Goal: Contribute content: Add original content to the website for others to see

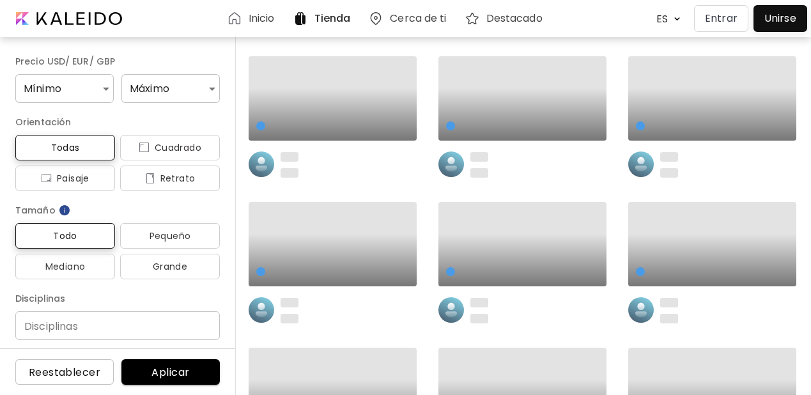
click at [723, 19] on p "Entrar" at bounding box center [721, 18] width 33 height 15
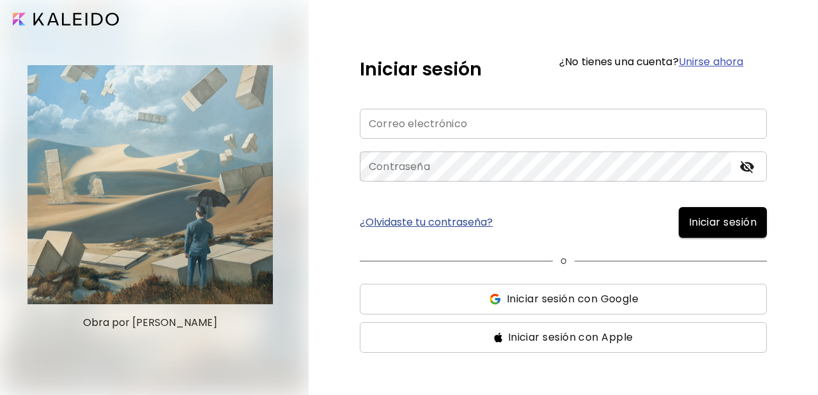
type input "**********"
click at [702, 219] on span "Iniciar sesión" at bounding box center [723, 222] width 68 height 15
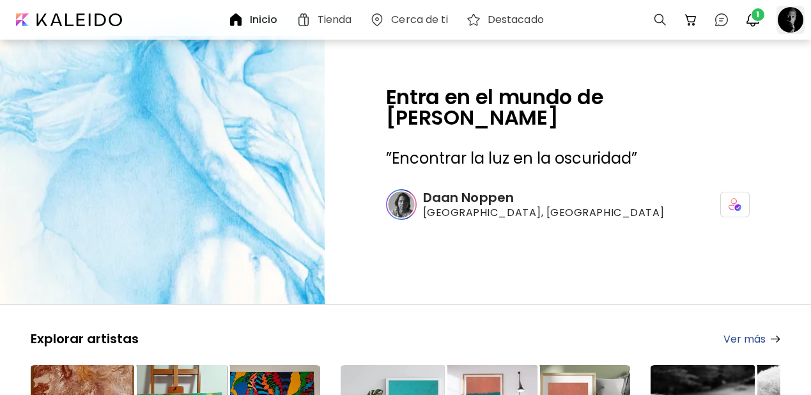
click at [797, 19] on div at bounding box center [790, 20] width 28 height 28
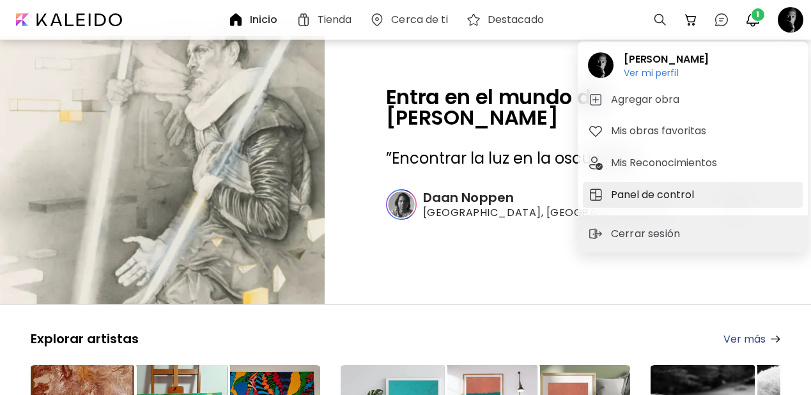
click at [638, 194] on h5 "Panel de control" at bounding box center [654, 194] width 87 height 15
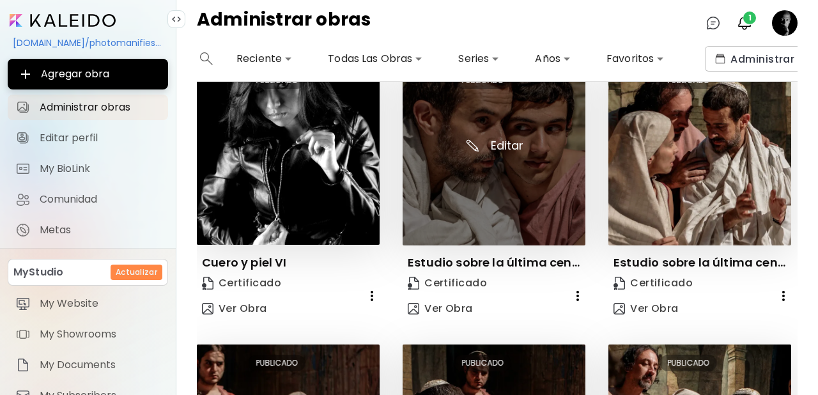
scroll to position [610, 0]
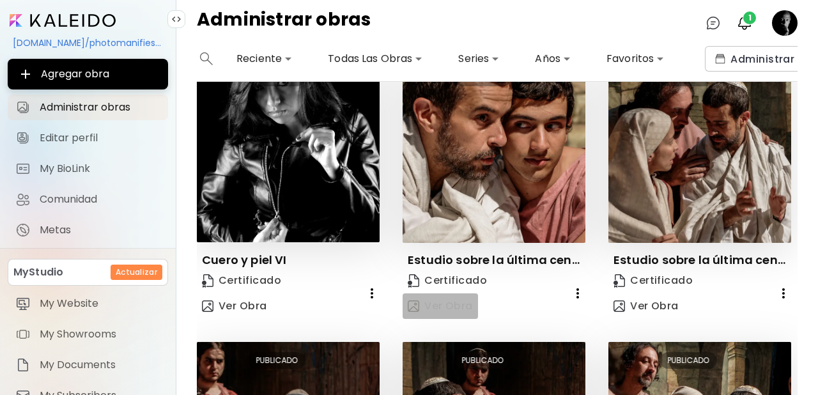
click at [449, 299] on span "Ver Obra" at bounding box center [440, 306] width 65 height 14
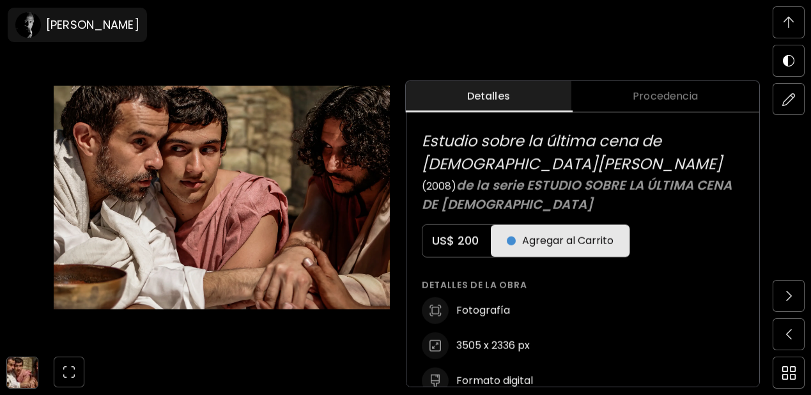
scroll to position [495, 0]
click at [795, 19] on span at bounding box center [788, 22] width 27 height 27
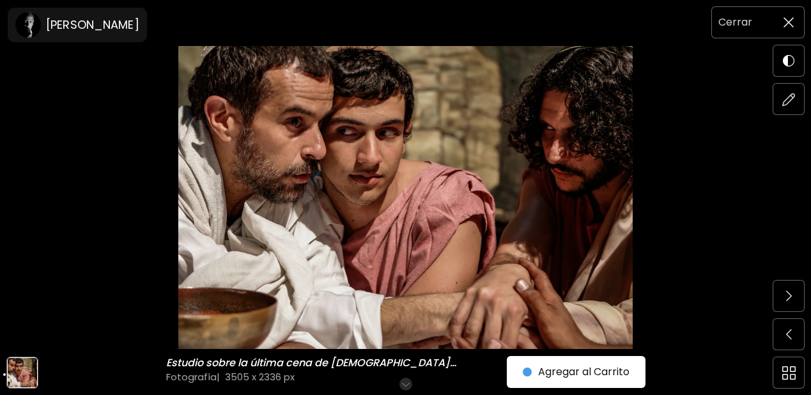
click at [786, 21] on img at bounding box center [788, 22] width 10 height 10
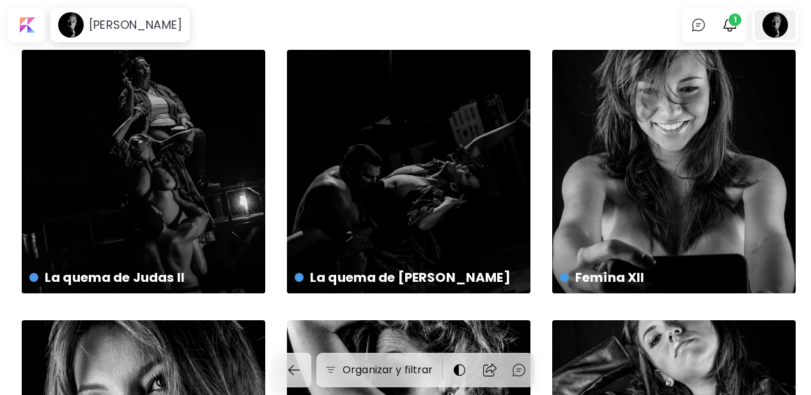
click at [785, 29] on div at bounding box center [775, 24] width 41 height 29
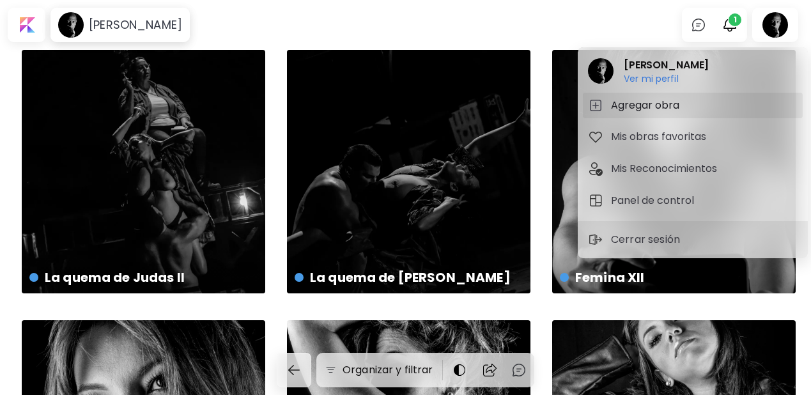
click at [633, 102] on h5 "Agregar obra" at bounding box center [647, 105] width 72 height 15
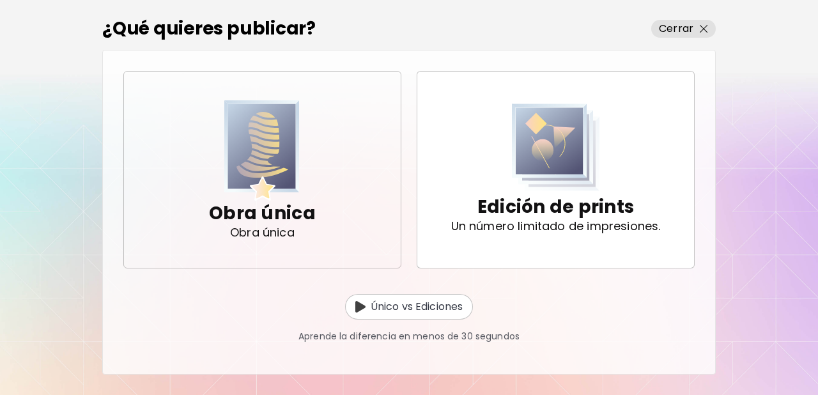
click at [256, 151] on img "button" at bounding box center [261, 150] width 75 height 100
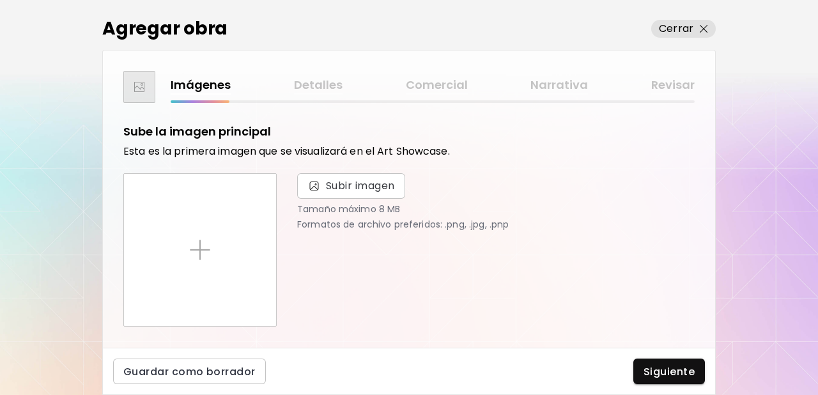
scroll to position [32, 0]
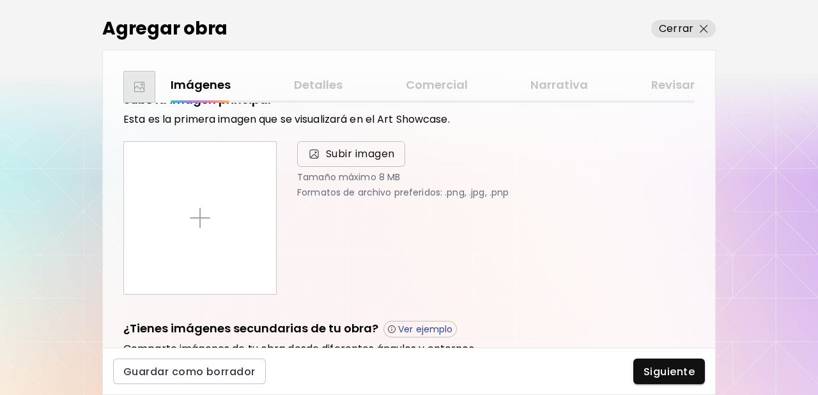
click at [368, 155] on span "Subir imagen" at bounding box center [360, 153] width 69 height 15
click at [0, 0] on input "Subir imagen" at bounding box center [0, 0] width 0 height 0
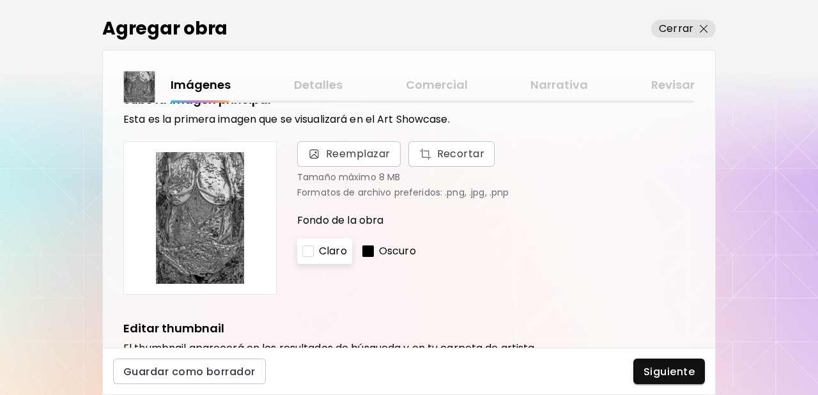
click at [413, 251] on p "Oscuro" at bounding box center [397, 250] width 37 height 15
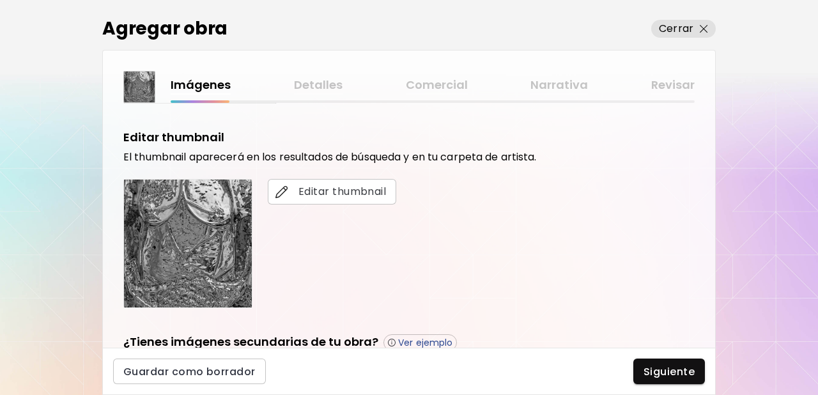
scroll to position [238, 0]
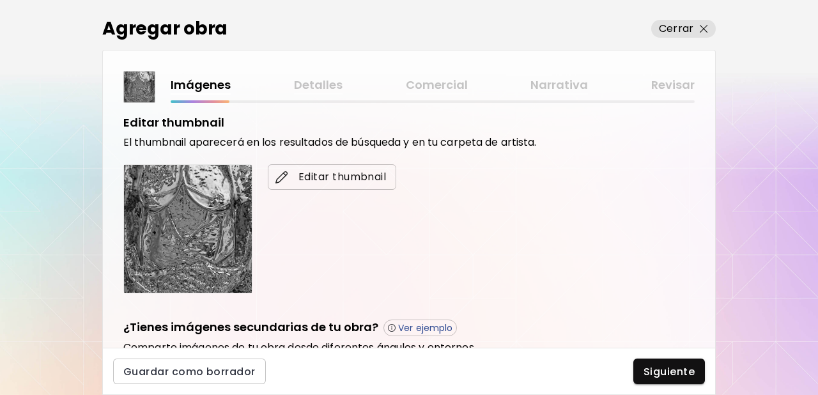
click at [321, 178] on span "Editar thumbnail" at bounding box center [332, 176] width 108 height 15
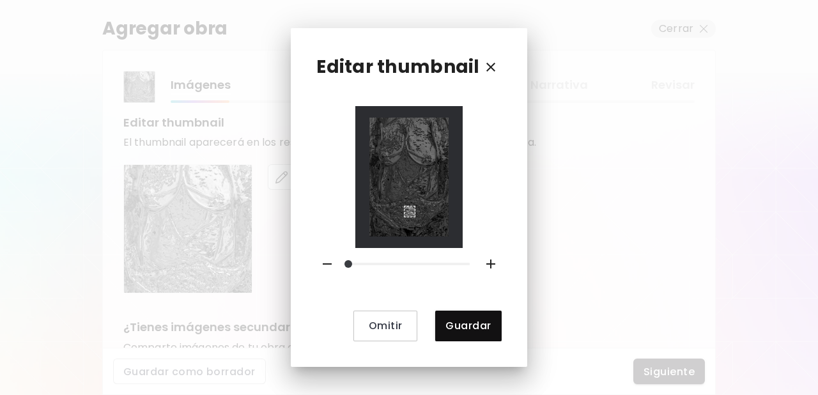
click at [405, 203] on img at bounding box center [408, 177] width 79 height 118
click at [408, 129] on div "Use the arrow keys to move the crop selection area" at bounding box center [406, 131] width 12 height 12
click at [456, 199] on div at bounding box center [408, 176] width 107 height 141
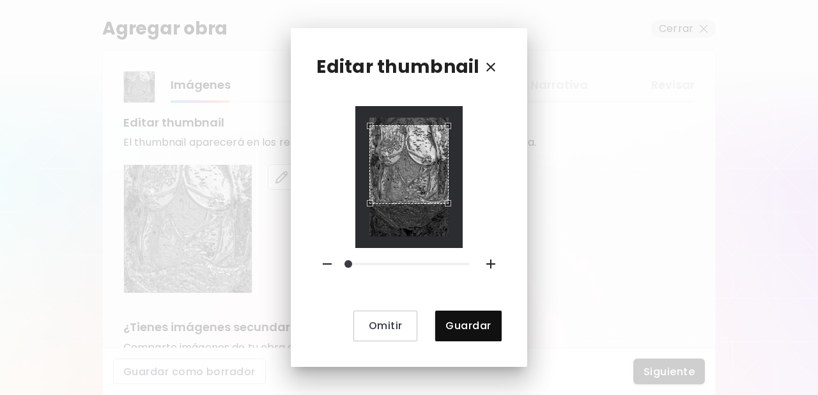
click at [369, 180] on div "Use the arrow keys to move the crop selection area" at bounding box center [408, 164] width 79 height 79
click at [408, 153] on div "Use the arrow keys to move the crop selection area" at bounding box center [408, 157] width 79 height 79
click at [440, 193] on div at bounding box center [408, 177] width 79 height 118
click at [370, 189] on div "Use the arrow keys to move the south west drag handle to change the crop select…" at bounding box center [370, 189] width 0 height 0
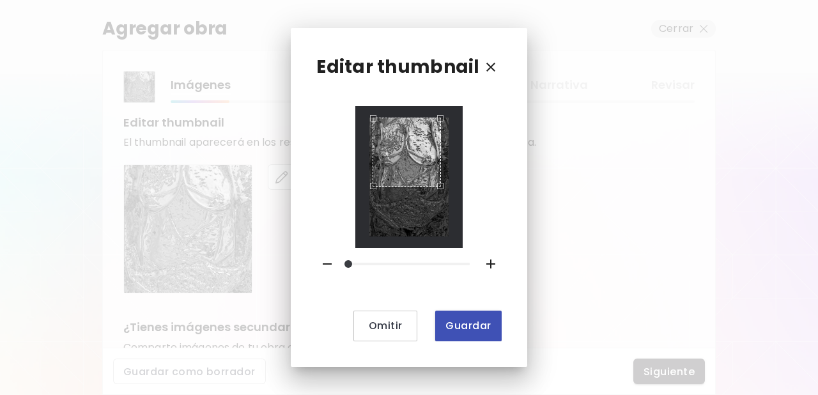
click at [459, 319] on span "Guardar" at bounding box center [467, 325] width 45 height 13
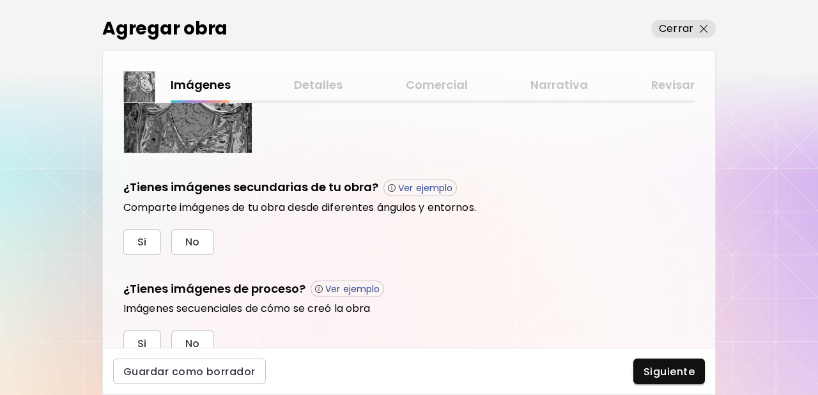
scroll to position [380, 0]
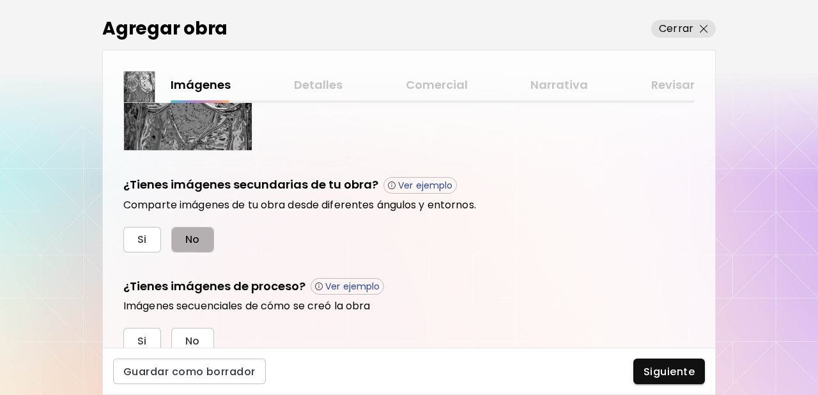
click at [200, 241] on button "No" at bounding box center [192, 240] width 43 height 26
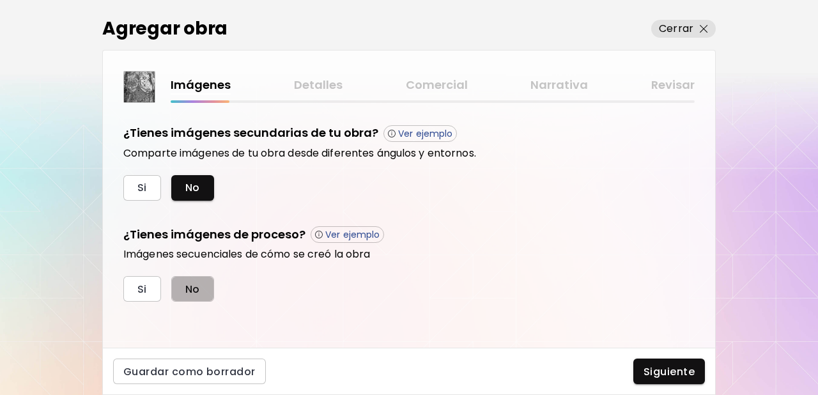
click at [198, 288] on span "No" at bounding box center [192, 288] width 15 height 13
click at [658, 369] on span "Siguiente" at bounding box center [668, 371] width 51 height 13
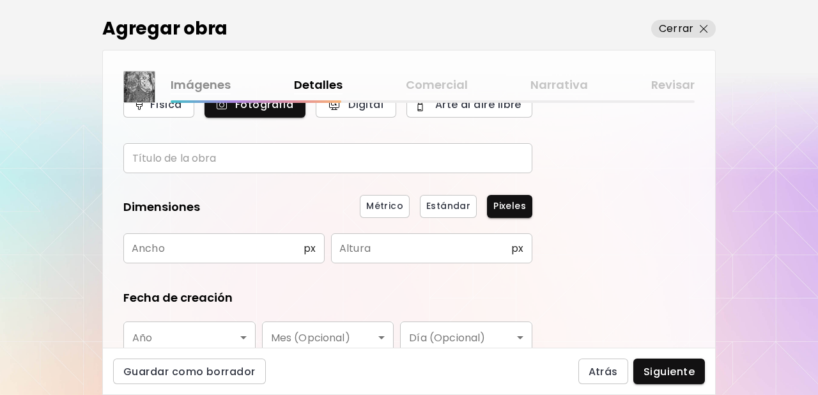
scroll to position [65, 0]
click at [179, 156] on input "text" at bounding box center [327, 157] width 409 height 30
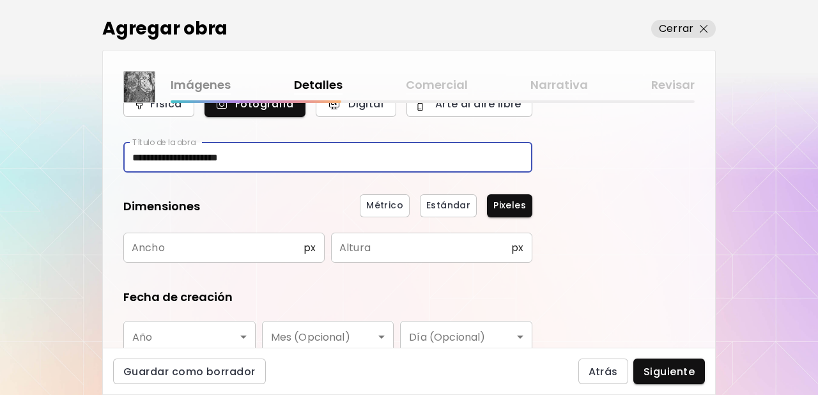
click at [184, 159] on input "**********" at bounding box center [327, 157] width 409 height 30
drag, startPoint x: 184, startPoint y: 158, endPoint x: 116, endPoint y: 158, distance: 67.7
click at [116, 158] on div "**********" at bounding box center [409, 225] width 612 height 245
type input "**********"
click at [204, 244] on input "text" at bounding box center [213, 248] width 180 height 30
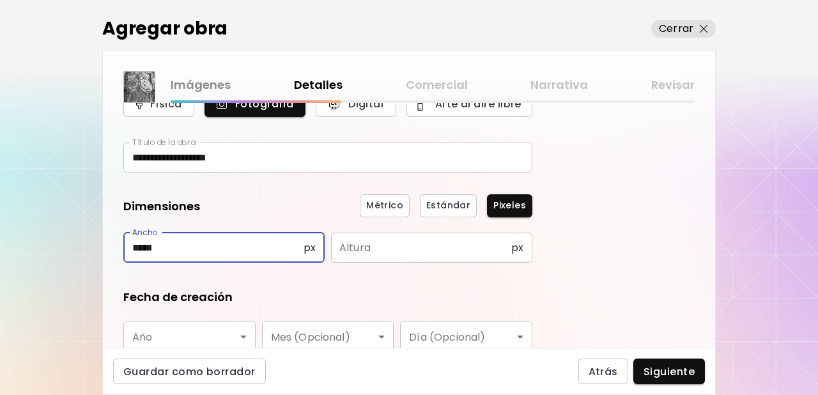
type input "*****"
click at [376, 243] on input "text" at bounding box center [421, 248] width 180 height 30
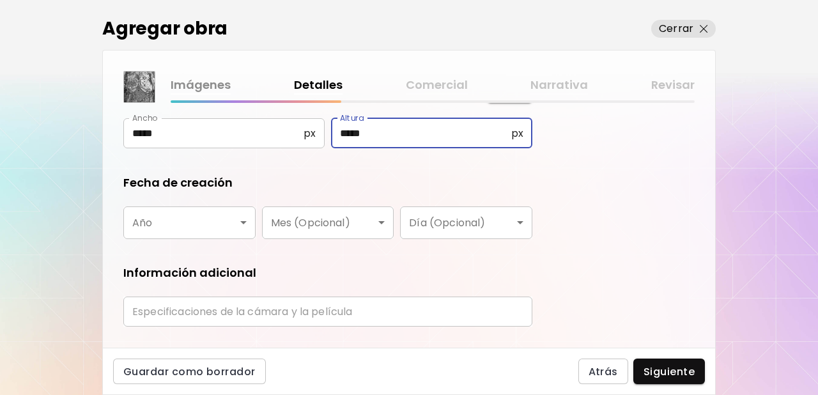
scroll to position [180, 0]
type input "*****"
click at [213, 231] on body "**********" at bounding box center [409, 197] width 818 height 395
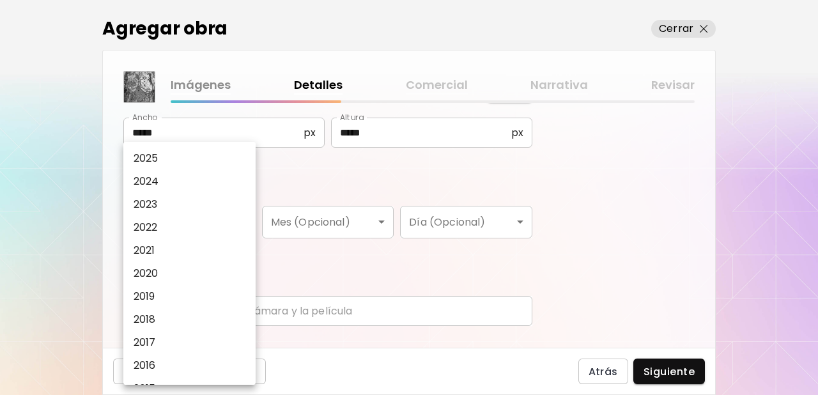
click at [151, 153] on p "2025" at bounding box center [146, 158] width 25 height 15
type input "****"
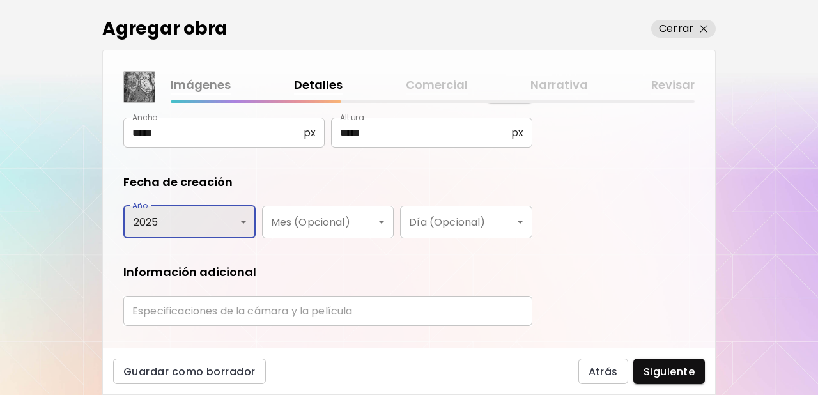
scroll to position [209, 0]
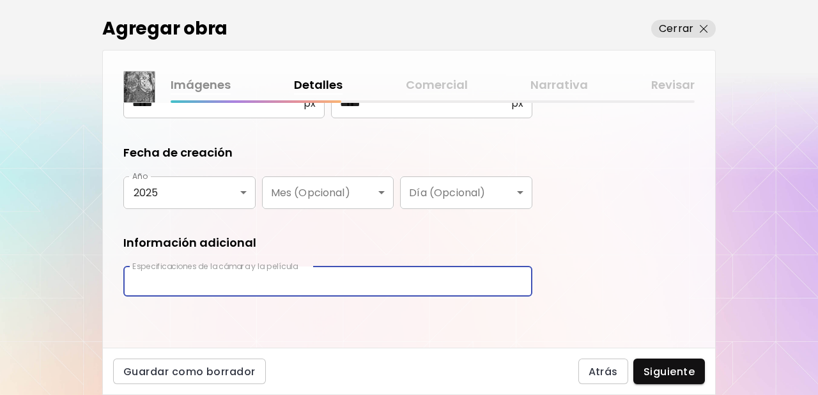
click at [233, 283] on input "text" at bounding box center [327, 281] width 409 height 30
type input "**********"
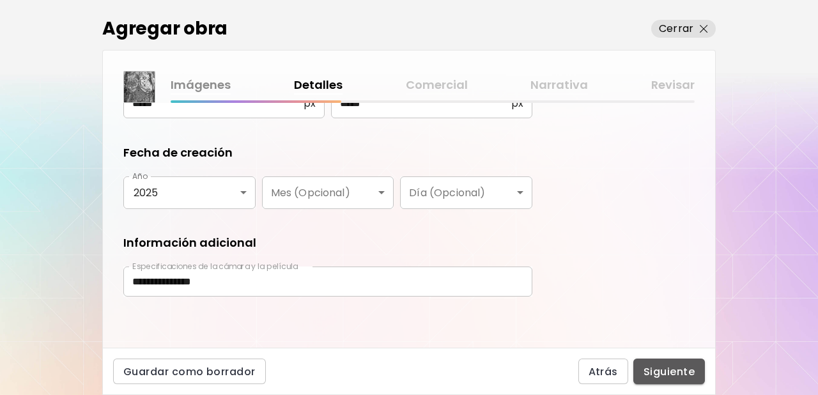
drag, startPoint x: 666, startPoint y: 376, endPoint x: 672, endPoint y: 353, distance: 24.5
click at [672, 353] on div "Guardar como borrador Atrás Siguiente" at bounding box center [408, 371] width 613 height 47
click at [656, 365] on span "Siguiente" at bounding box center [668, 371] width 51 height 13
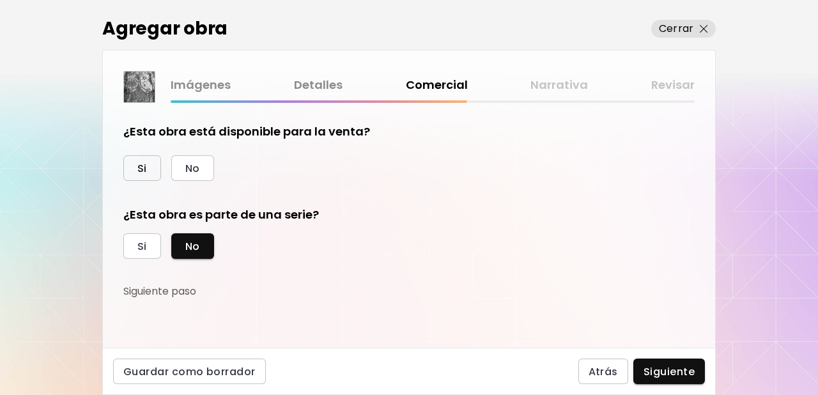
click at [152, 165] on button "Si" at bounding box center [142, 168] width 38 height 26
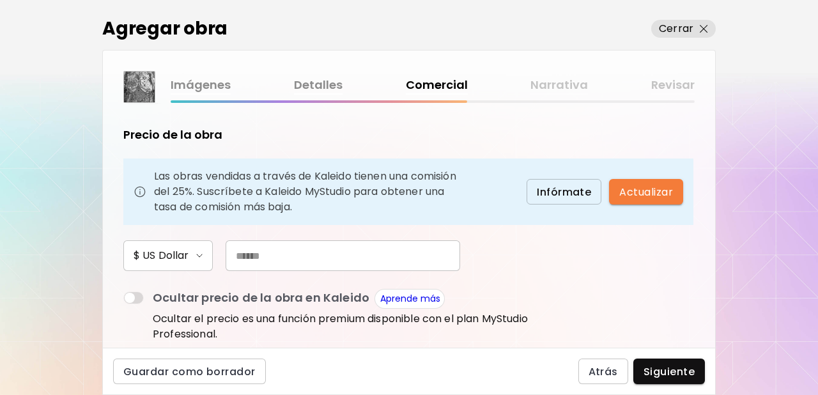
scroll to position [81, 0]
click at [263, 258] on input "text" at bounding box center [343, 255] width 235 height 31
type input "***"
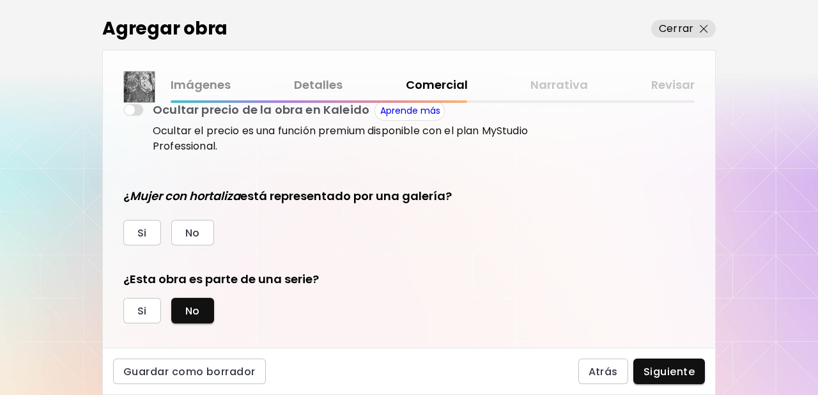
scroll to position [283, 0]
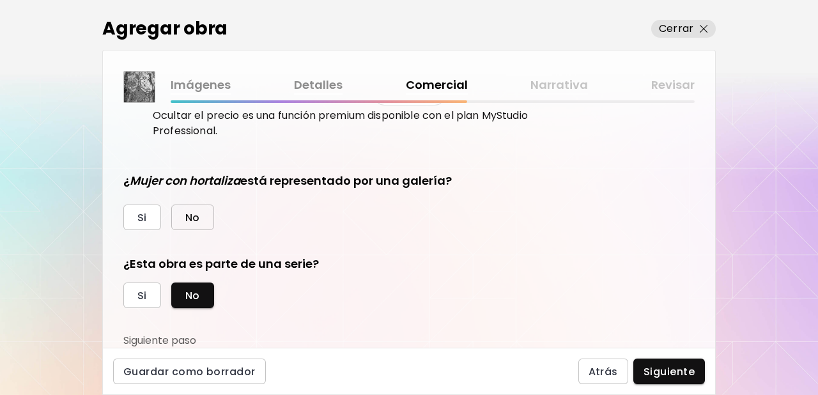
drag, startPoint x: 184, startPoint y: 213, endPoint x: 213, endPoint y: 210, distance: 28.9
click at [185, 213] on button "No" at bounding box center [192, 217] width 43 height 26
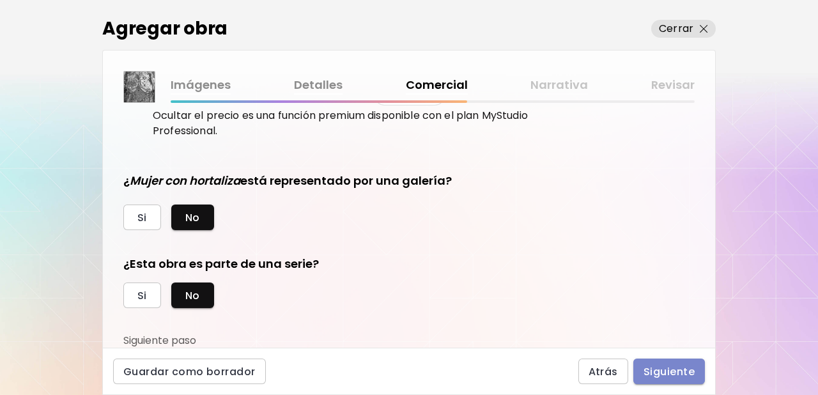
click at [656, 371] on span "Siguiente" at bounding box center [668, 371] width 51 height 13
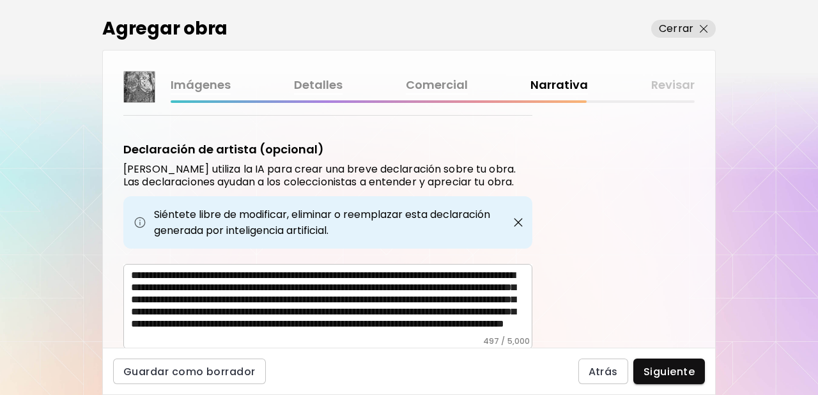
scroll to position [539, 0]
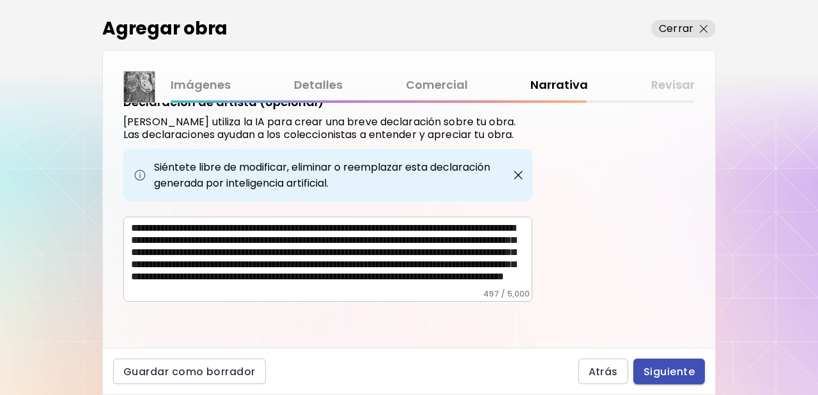
click at [652, 377] on span "Siguiente" at bounding box center [668, 371] width 51 height 13
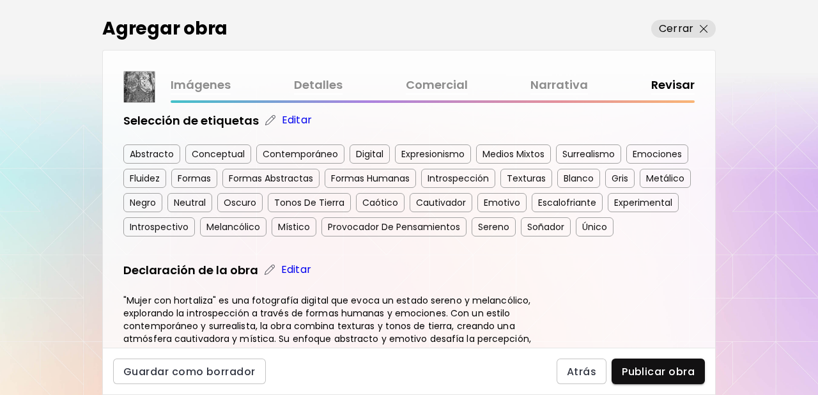
scroll to position [247, 0]
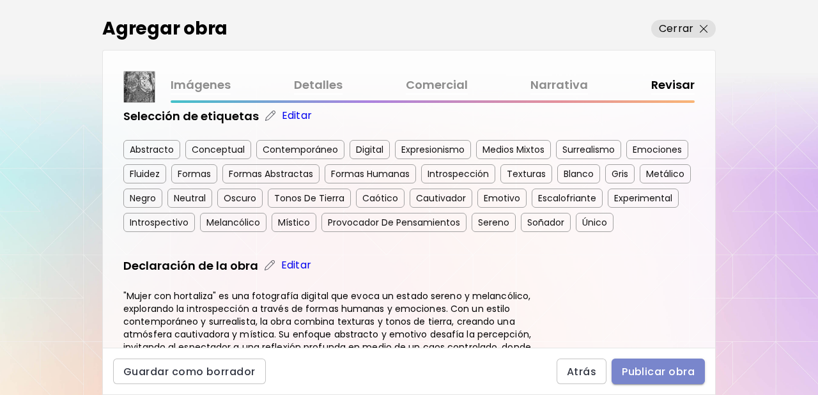
click at [646, 371] on span "Publicar obra" at bounding box center [658, 371] width 73 height 13
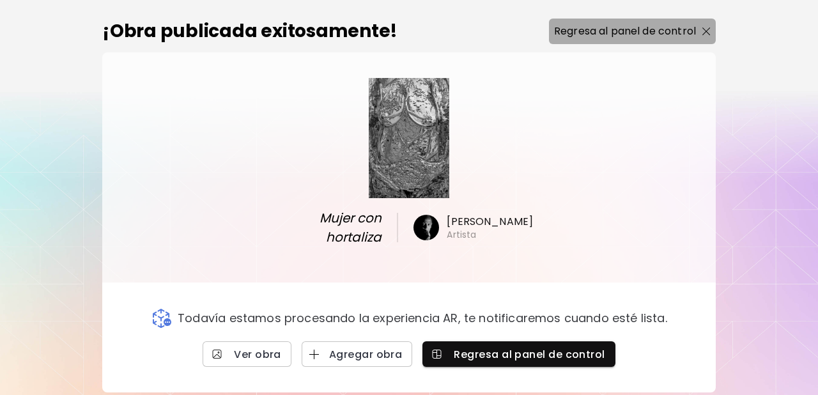
click at [702, 31] on img "button" at bounding box center [706, 31] width 8 height 8
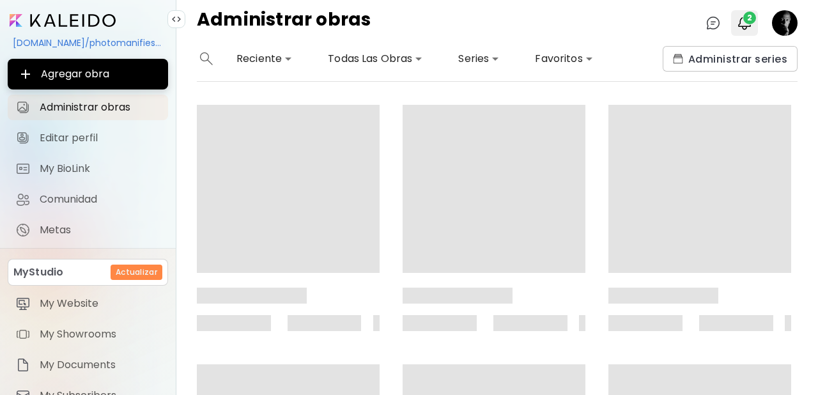
click at [746, 22] on span "2" at bounding box center [749, 18] width 13 height 13
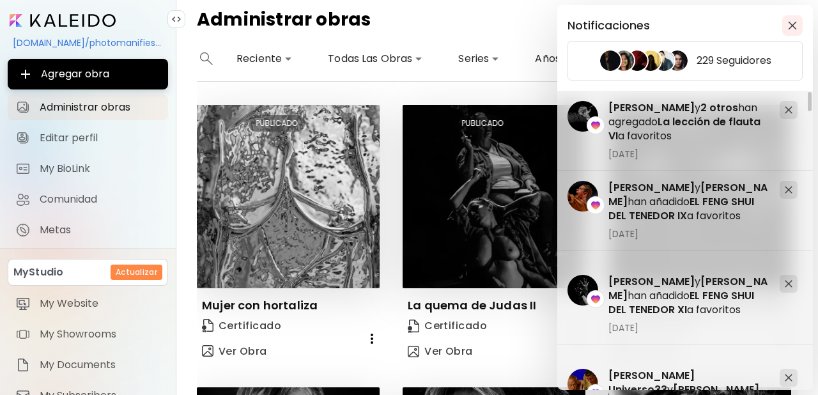
click at [794, 25] on img "button" at bounding box center [792, 25] width 9 height 9
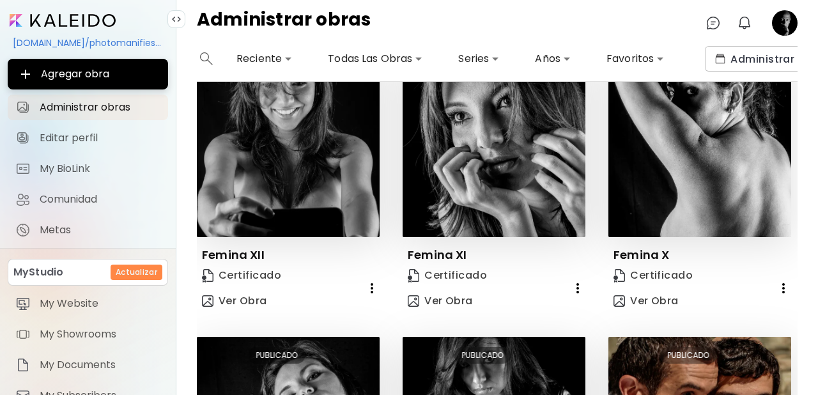
scroll to position [337, 0]
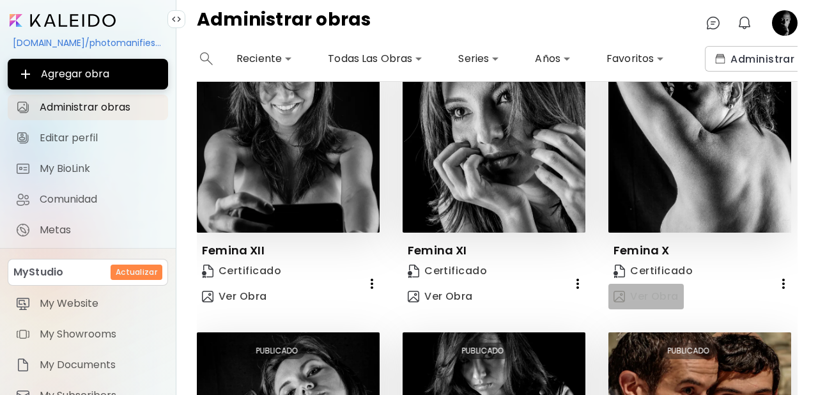
click at [652, 295] on span "Ver Obra" at bounding box center [645, 296] width 65 height 14
